Goal: Register for event/course

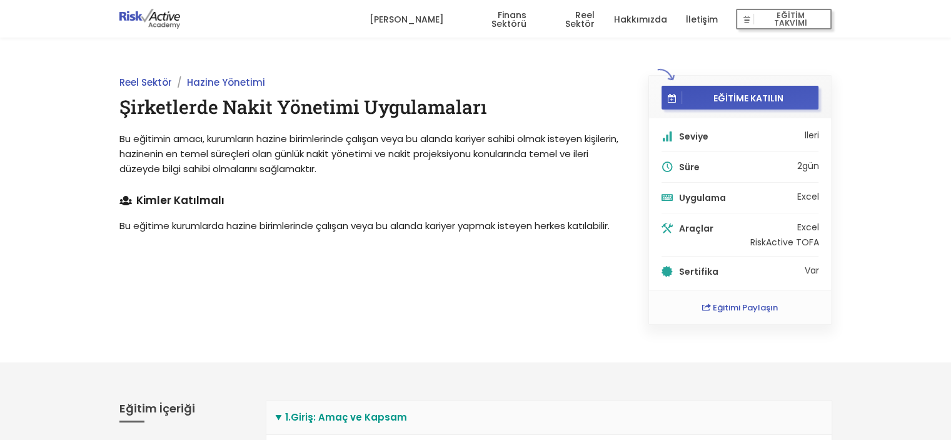
click at [493, 295] on div "Reel Sektör Hazine Yönetimi Şirketlerde Nakit Yönetimi Uygulamaları Bu eğitimin…" at bounding box center [369, 200] width 529 height 250
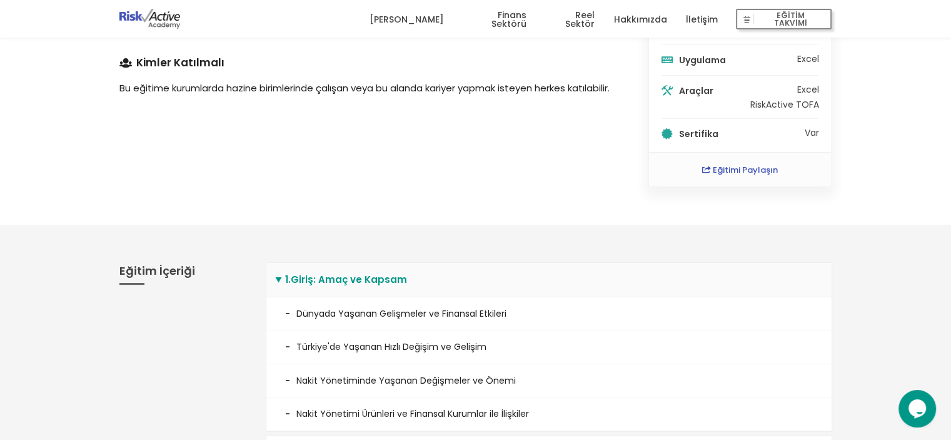
scroll to position [188, 0]
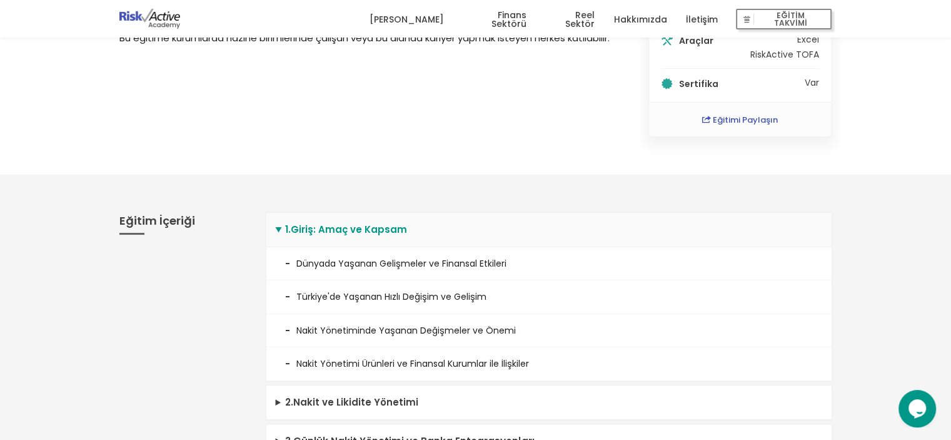
click at [185, 299] on div "Eğitim İçeriği" at bounding box center [183, 393] width 146 height 401
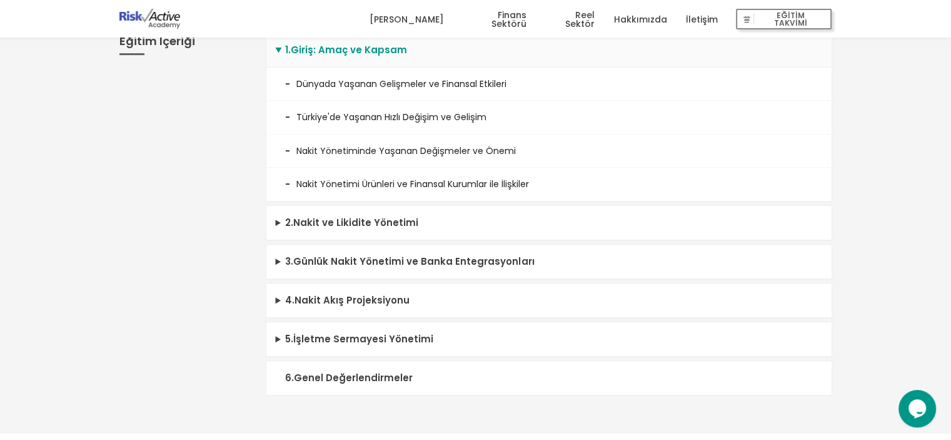
scroll to position [375, 0]
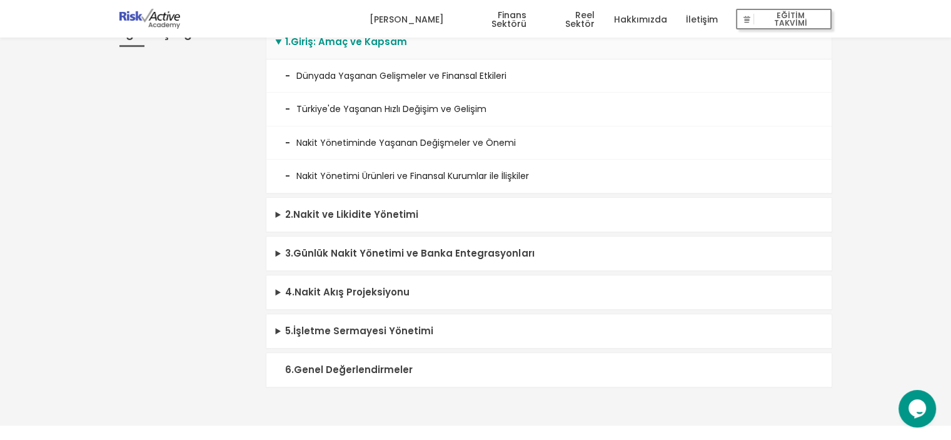
click at [140, 316] on div "Eğitim İçeriği" at bounding box center [183, 206] width 146 height 401
click at [277, 213] on summary "2 . Nakit ve Likidite Yönetimi" at bounding box center [548, 215] width 565 height 34
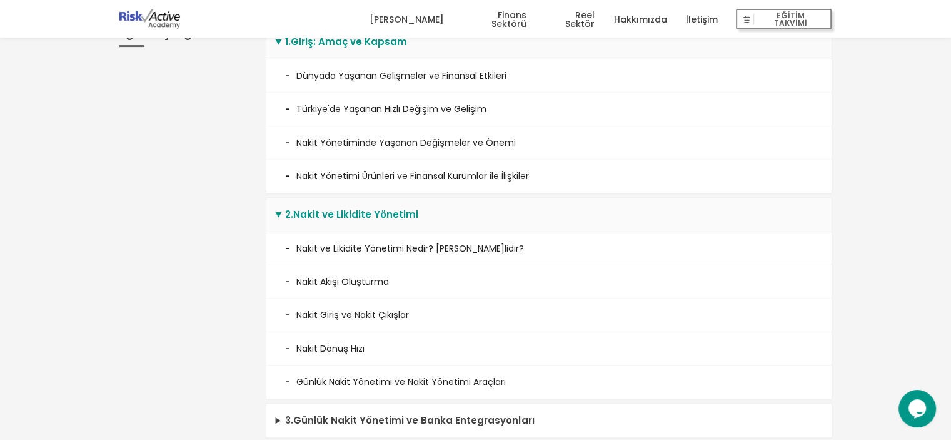
click at [277, 213] on summary "2 . Nakit ve Likidite Yönetimi" at bounding box center [548, 215] width 565 height 34
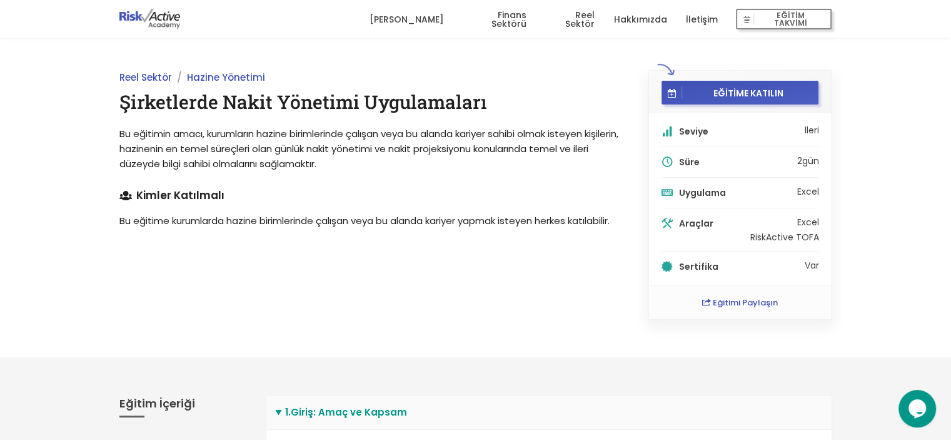
scroll to position [0, 0]
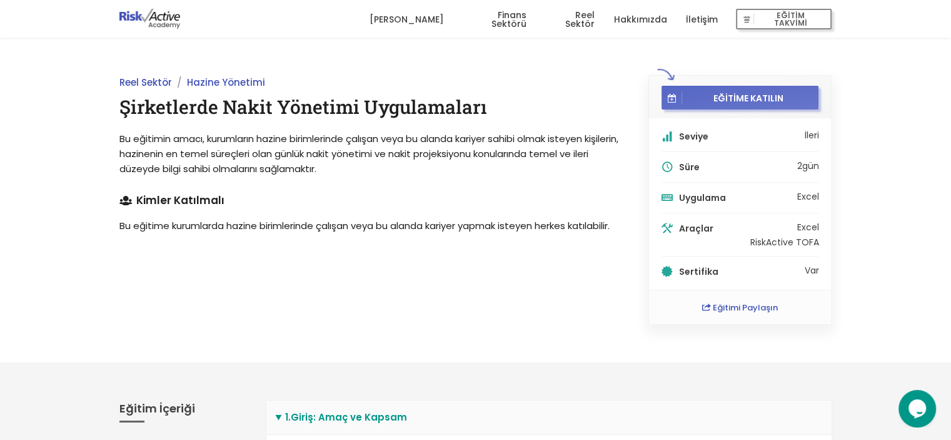
click at [722, 102] on span "EĞİTİME KATILIN" at bounding box center [748, 97] width 133 height 11
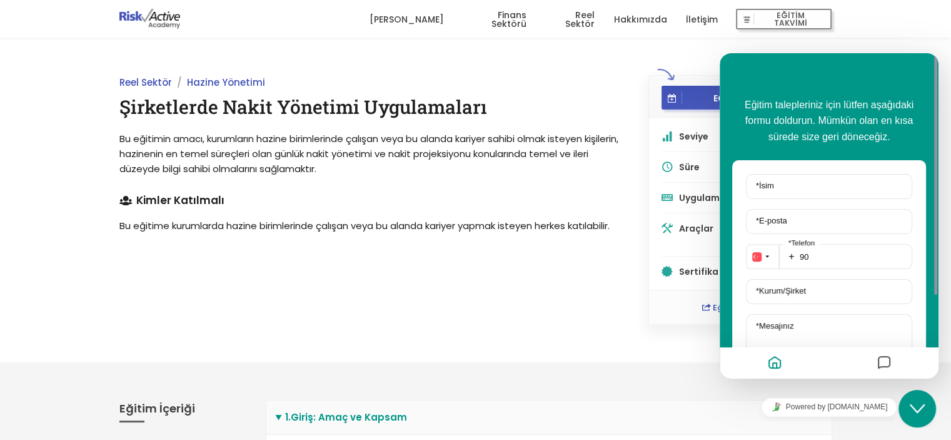
click at [535, 318] on div "Reel Sektör Hazine Yönetimi Şirketlerde Nakit Yönetimi Uygulamaları Bu eğitimin…" at bounding box center [369, 200] width 529 height 250
click at [908, 413] on div "Close Chat This icon closes the chat window." at bounding box center [918, 408] width 38 height 15
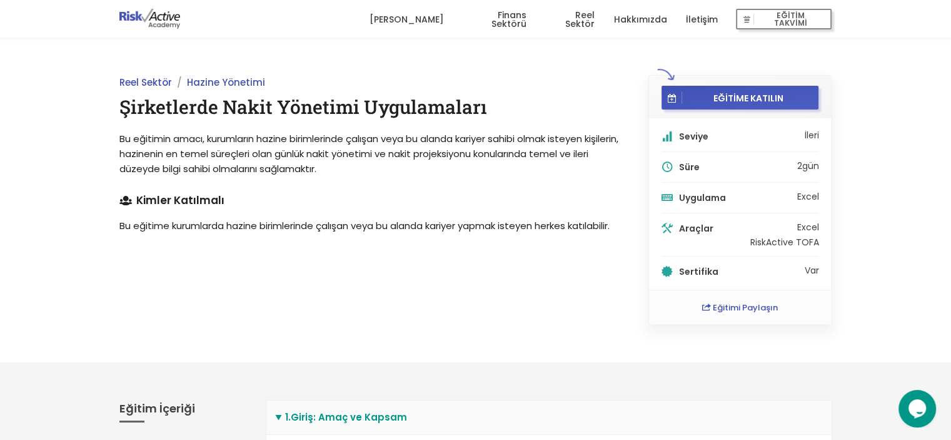
click at [531, 307] on div "Reel Sektör Hazine Yönetimi Şirketlerde Nakit Yönetimi Uygulamaları Bu eğitimin…" at bounding box center [369, 200] width 529 height 250
